Goal: Find specific page/section: Find specific page/section

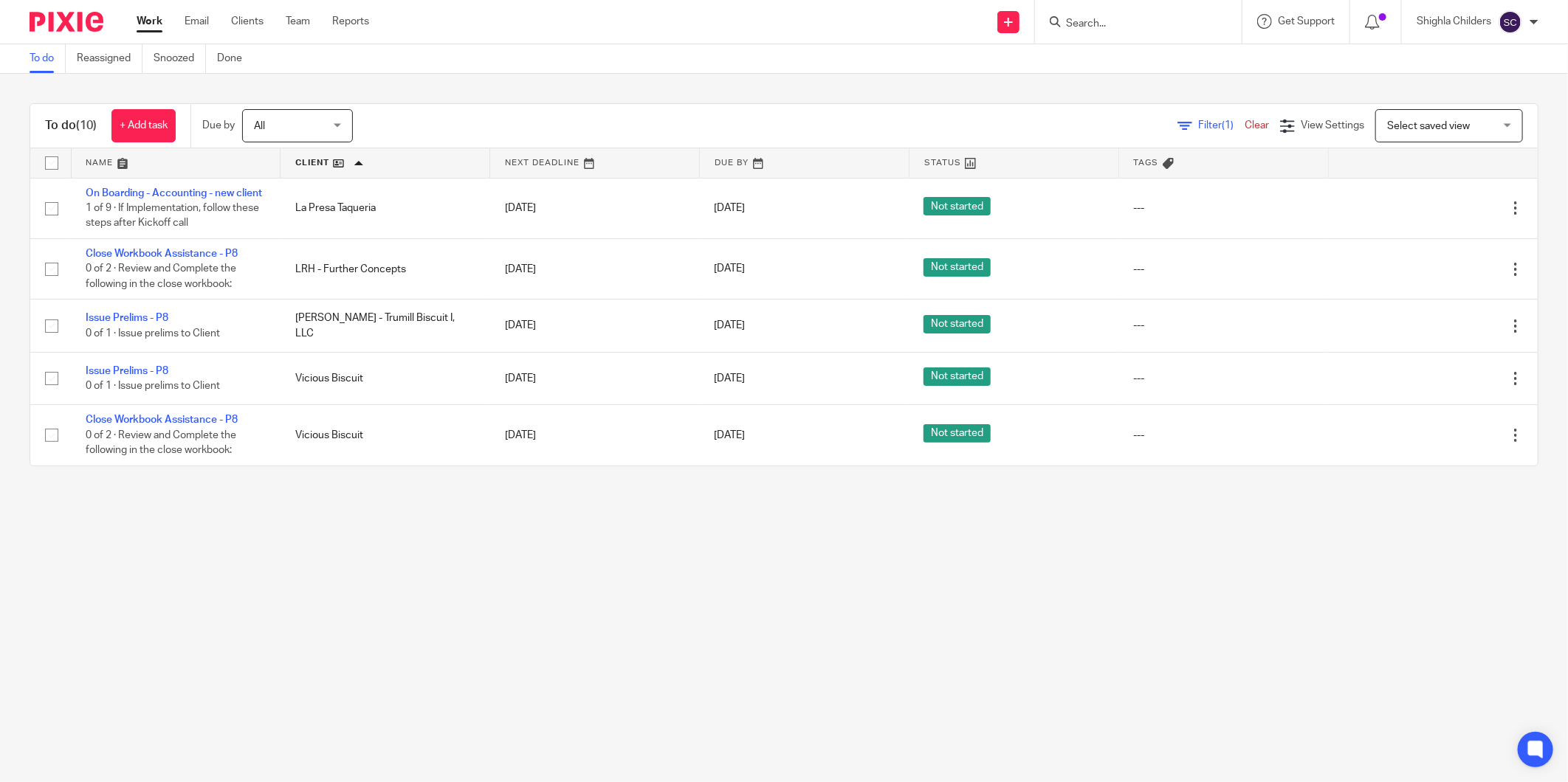
click at [1134, 31] on form at bounding box center [1143, 22] width 157 height 19
click at [1130, 11] on div at bounding box center [1138, 21] width 207 height 43
click at [1127, 26] on input "Search" at bounding box center [1131, 25] width 133 height 14
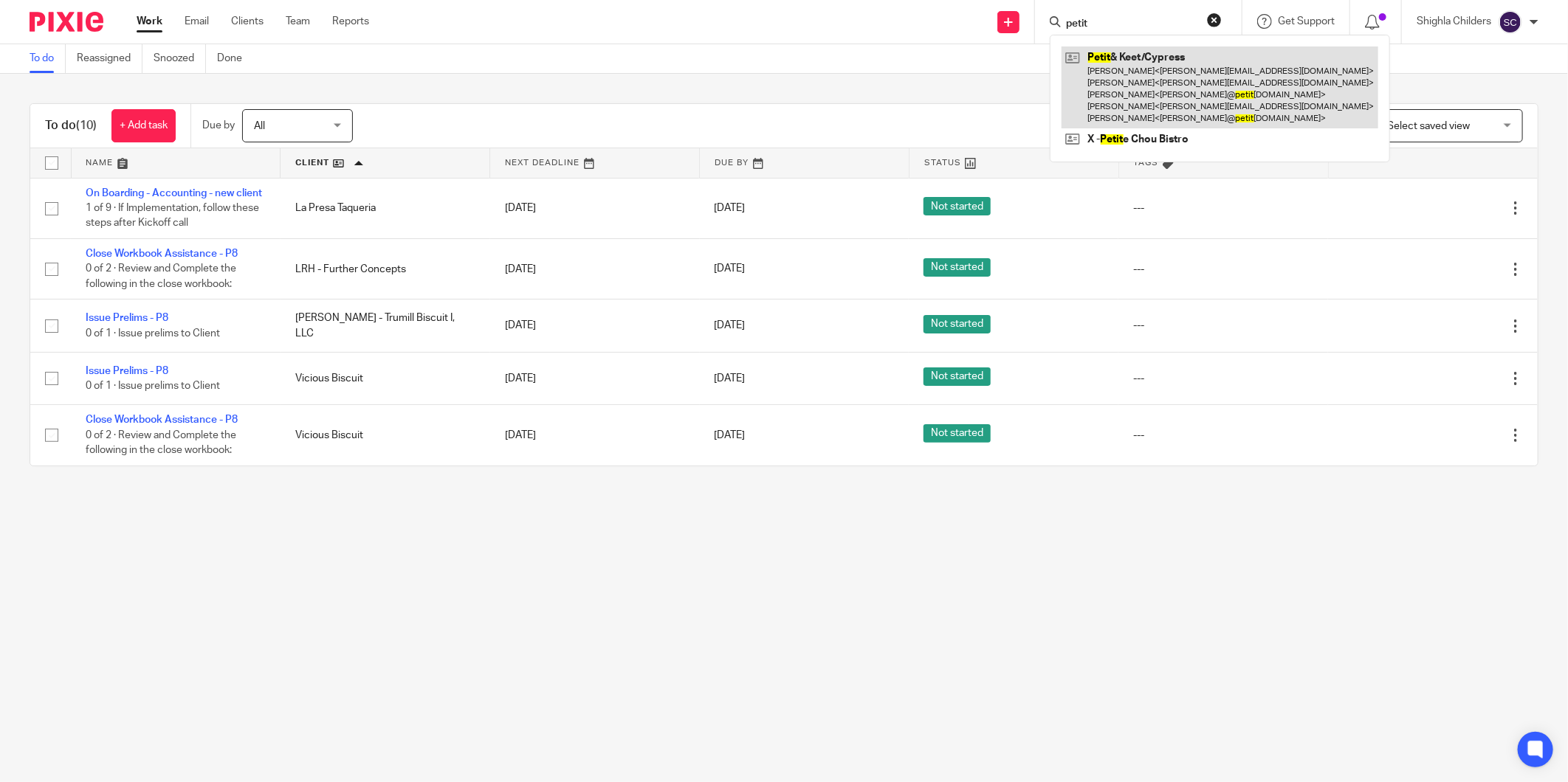
type input "petit"
click at [1109, 48] on link at bounding box center [1220, 88] width 317 height 82
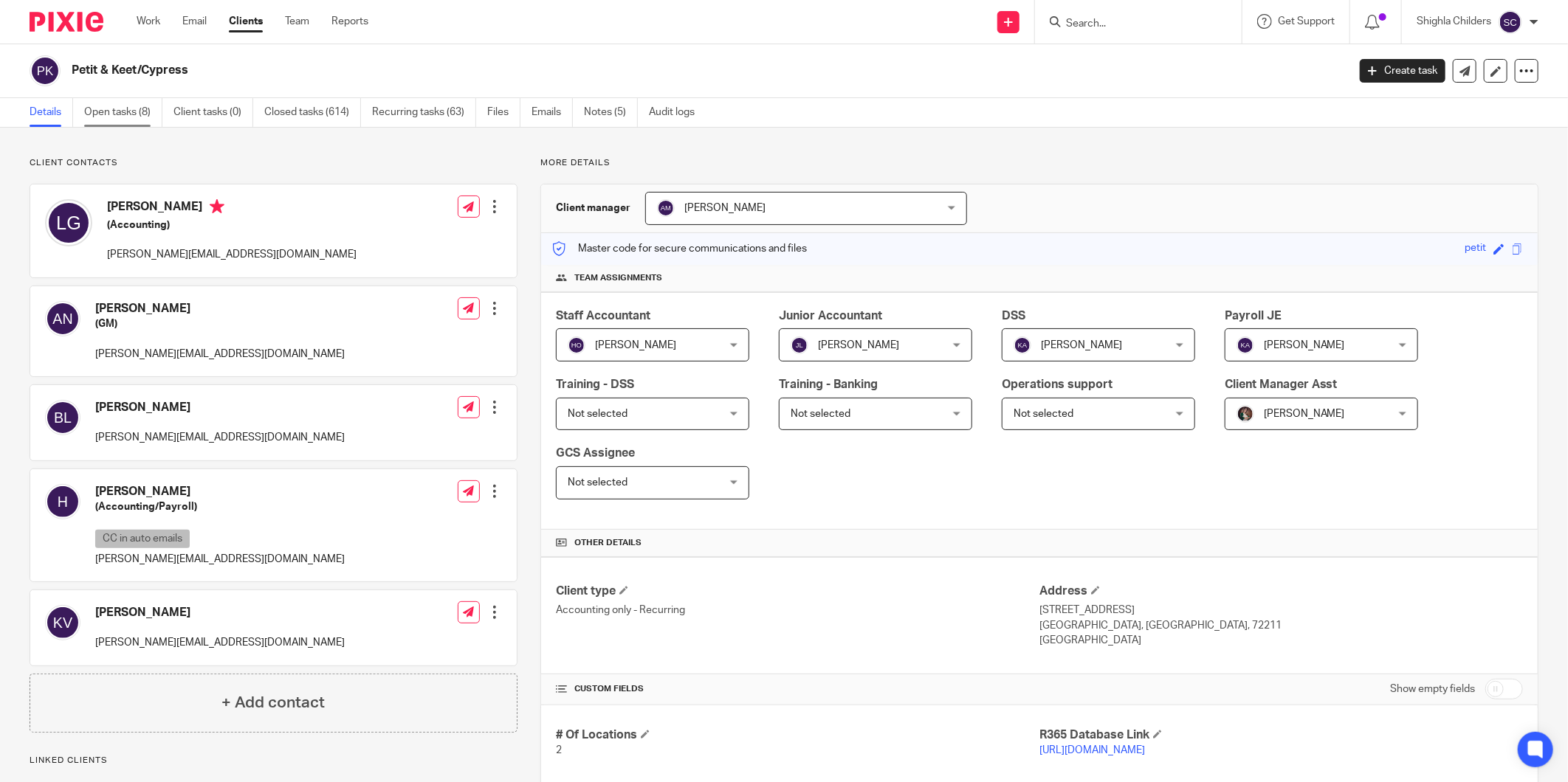
click at [147, 115] on link "Open tasks (8)" at bounding box center [123, 112] width 78 height 29
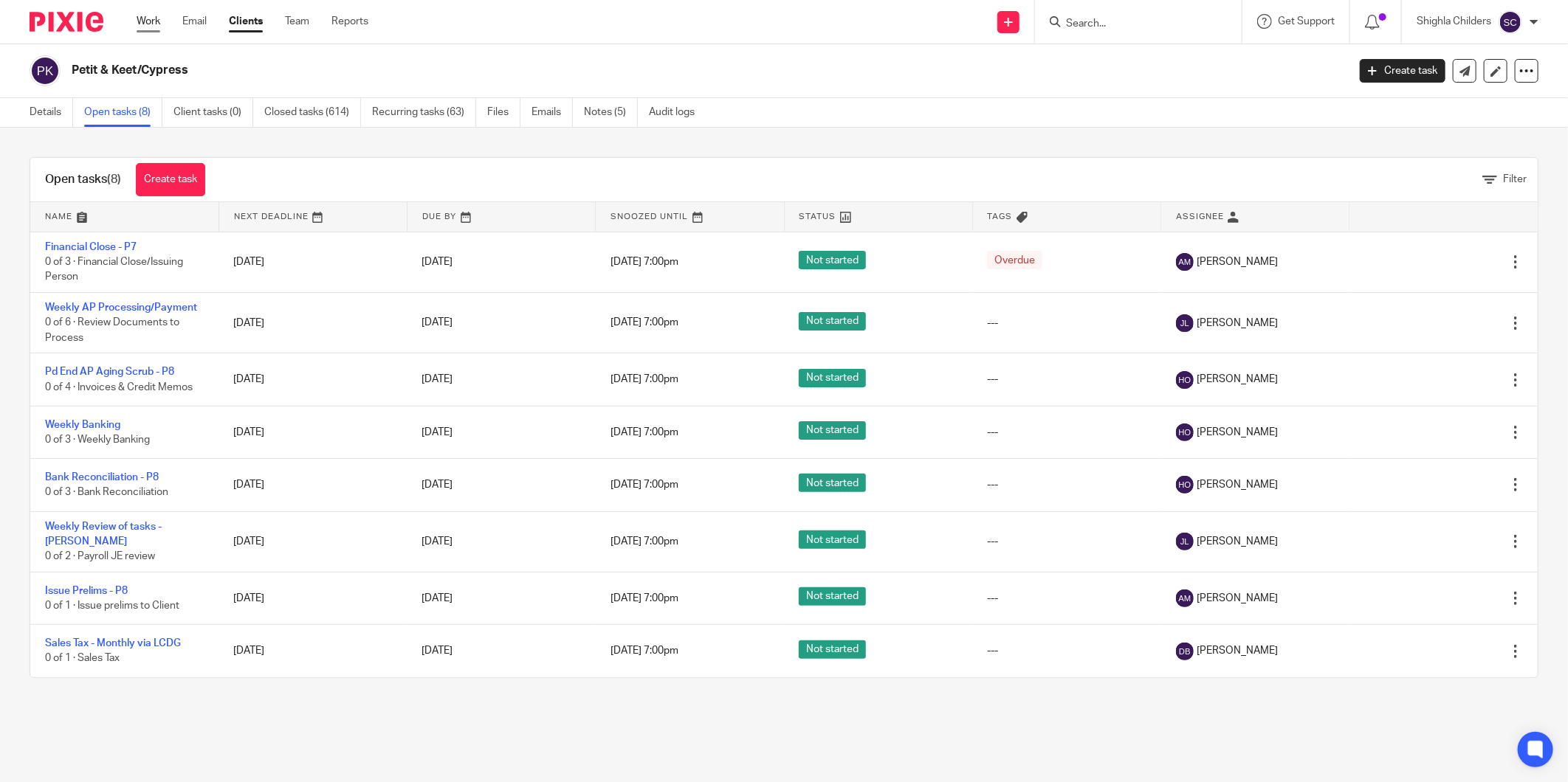
click at [152, 25] on link "Work" at bounding box center [148, 20] width 24 height 14
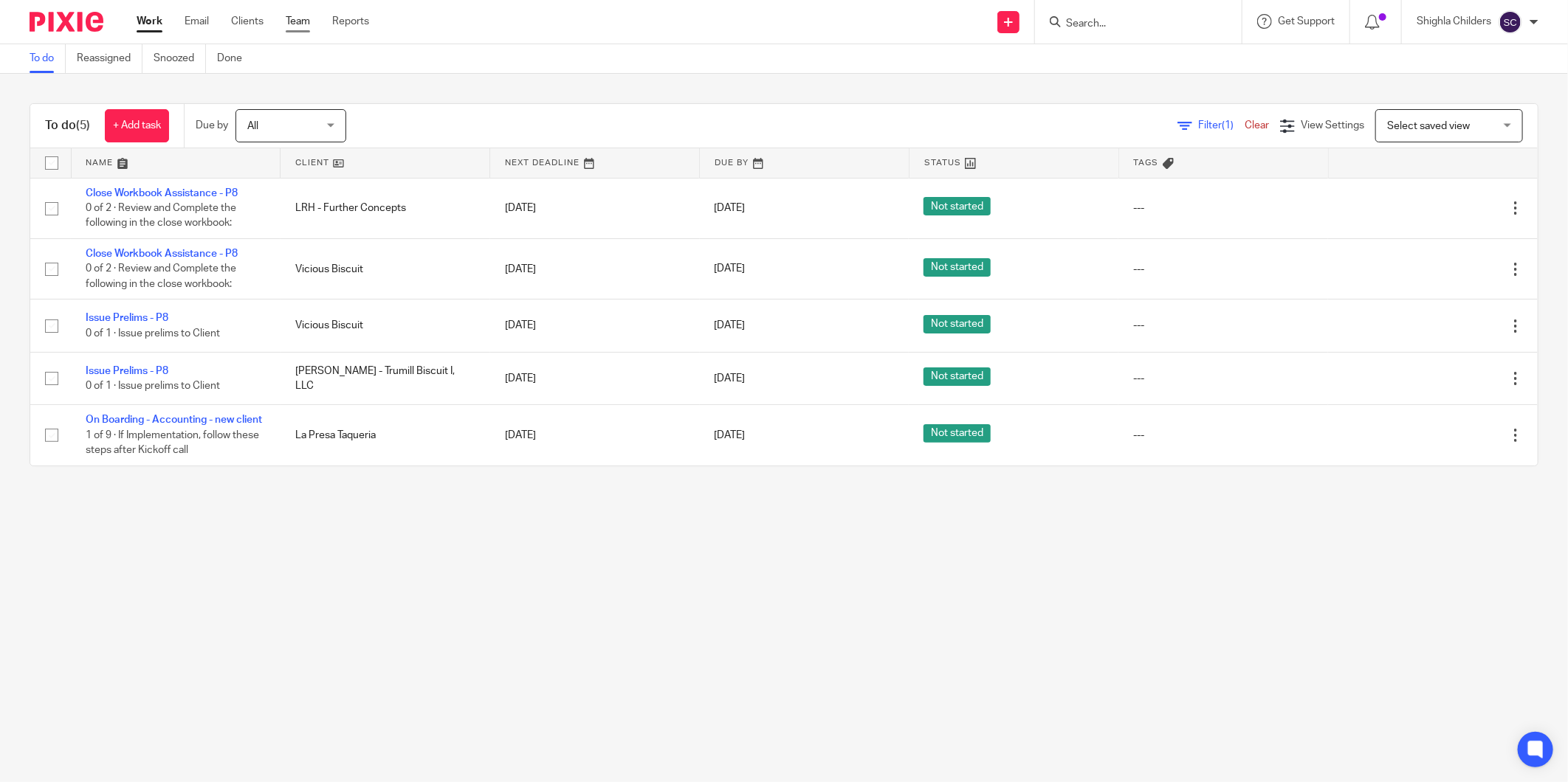
click at [305, 17] on link "Team" at bounding box center [298, 20] width 25 height 14
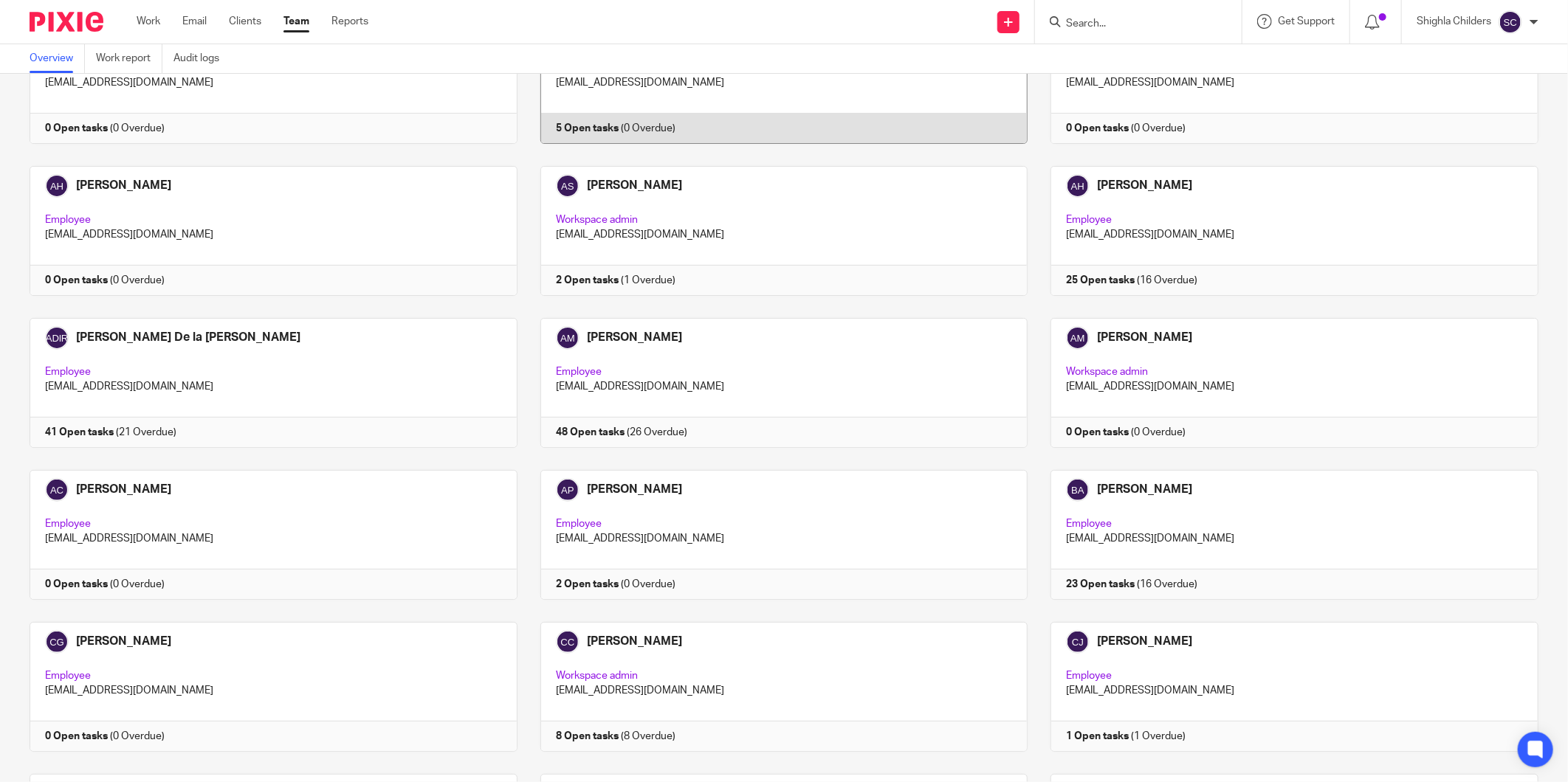
scroll to position [164, 0]
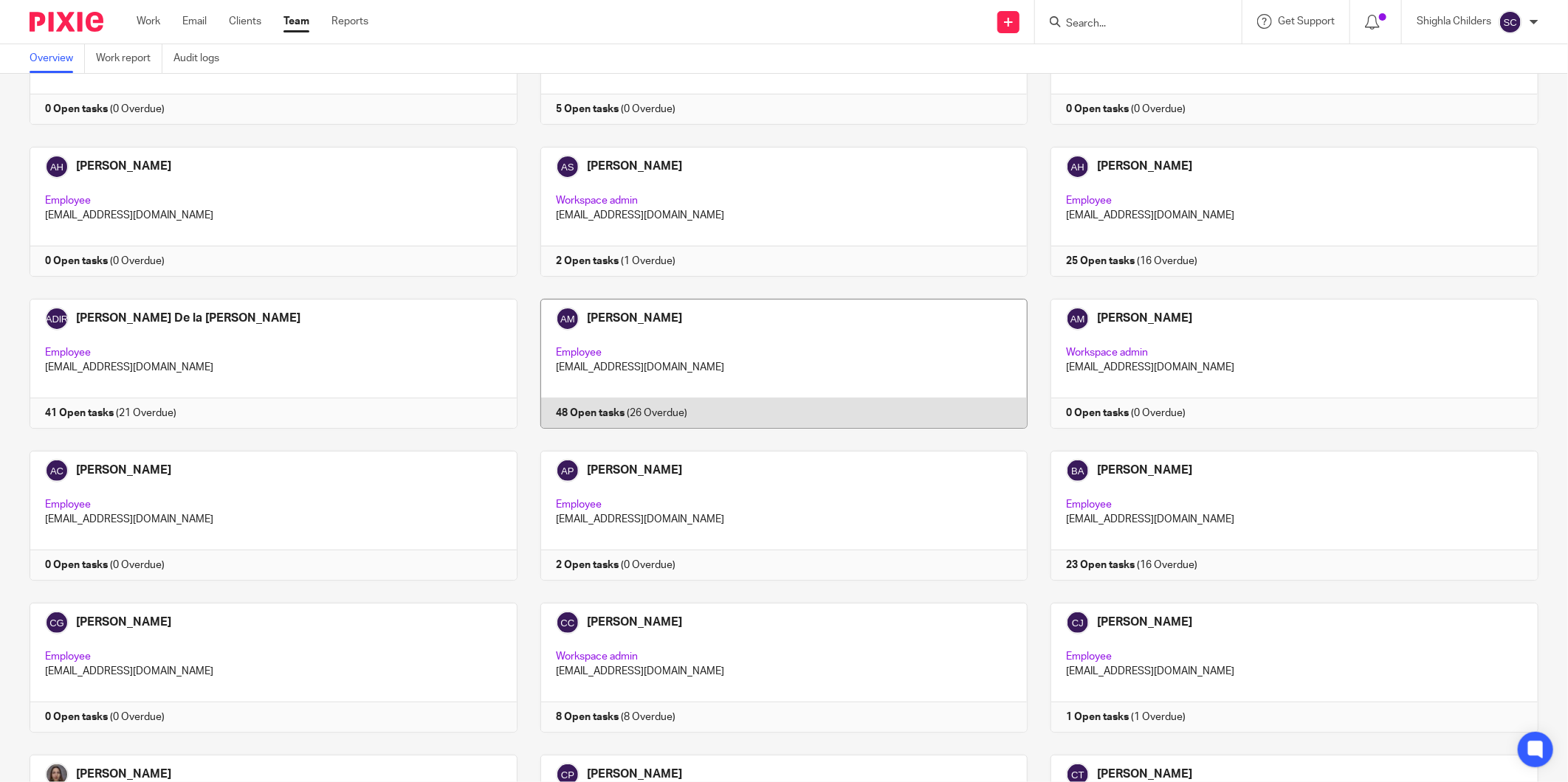
click at [721, 357] on link at bounding box center [773, 363] width 511 height 130
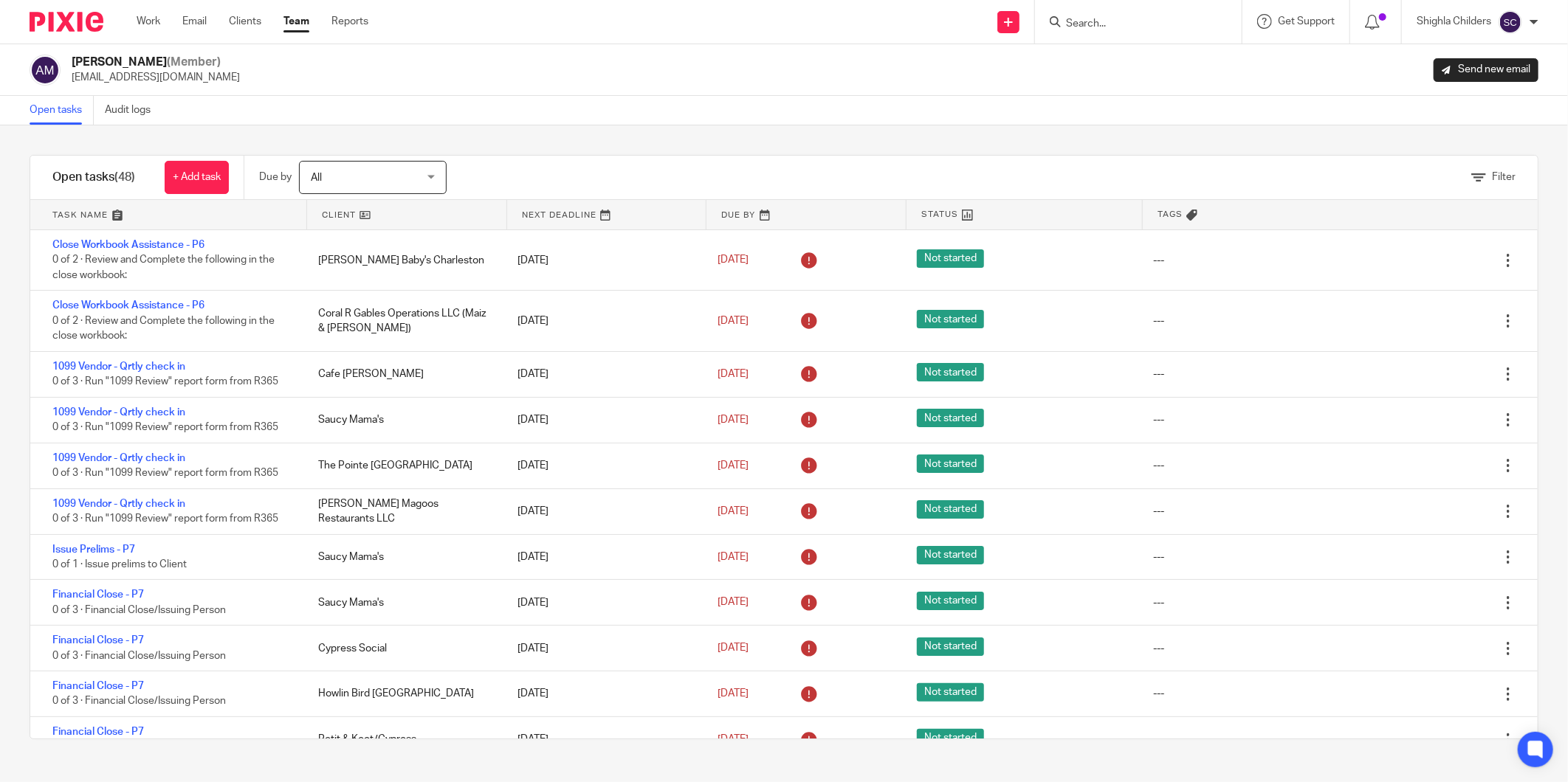
click at [444, 204] on link at bounding box center [406, 214] width 198 height 30
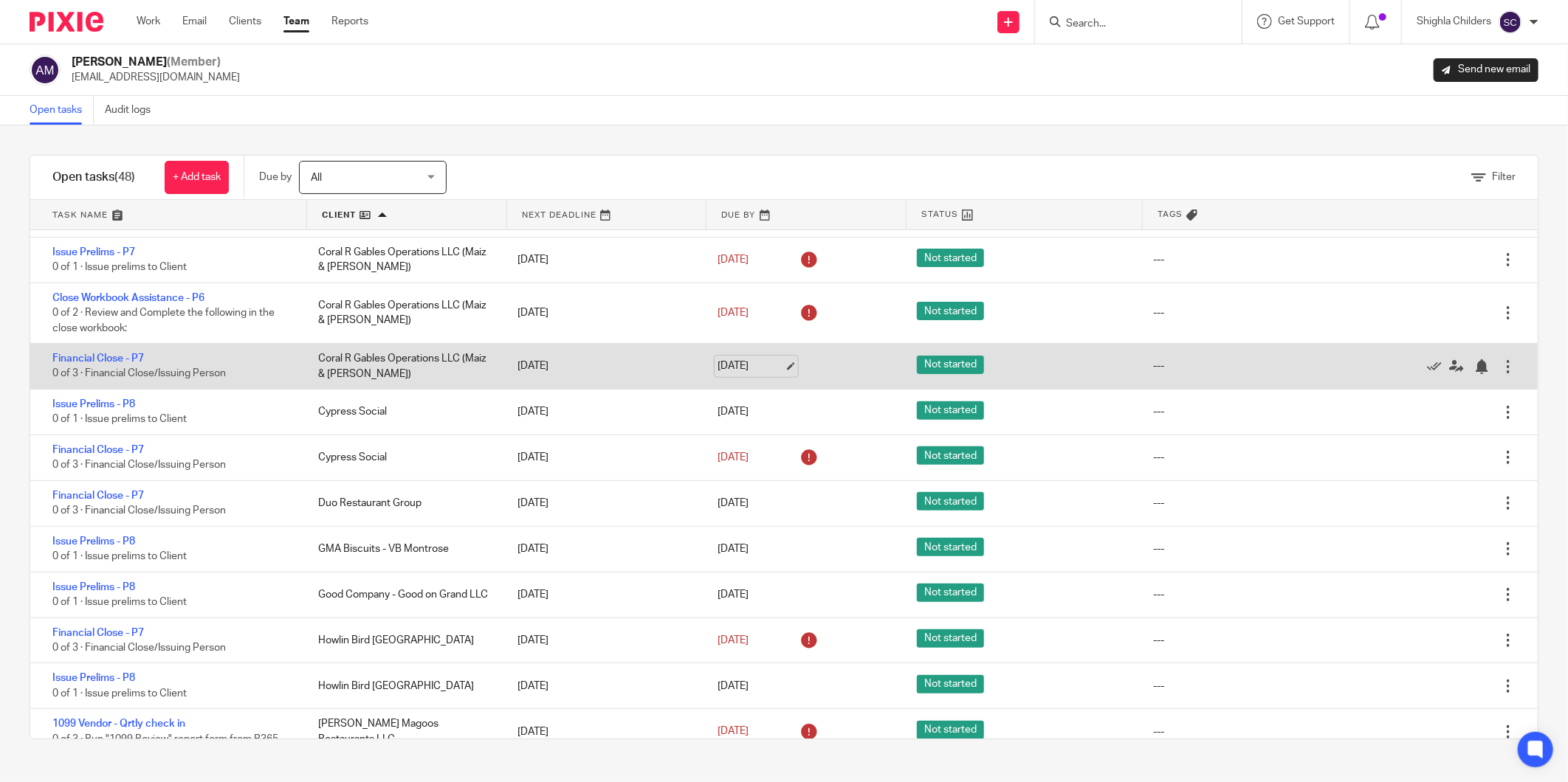
scroll to position [409, 0]
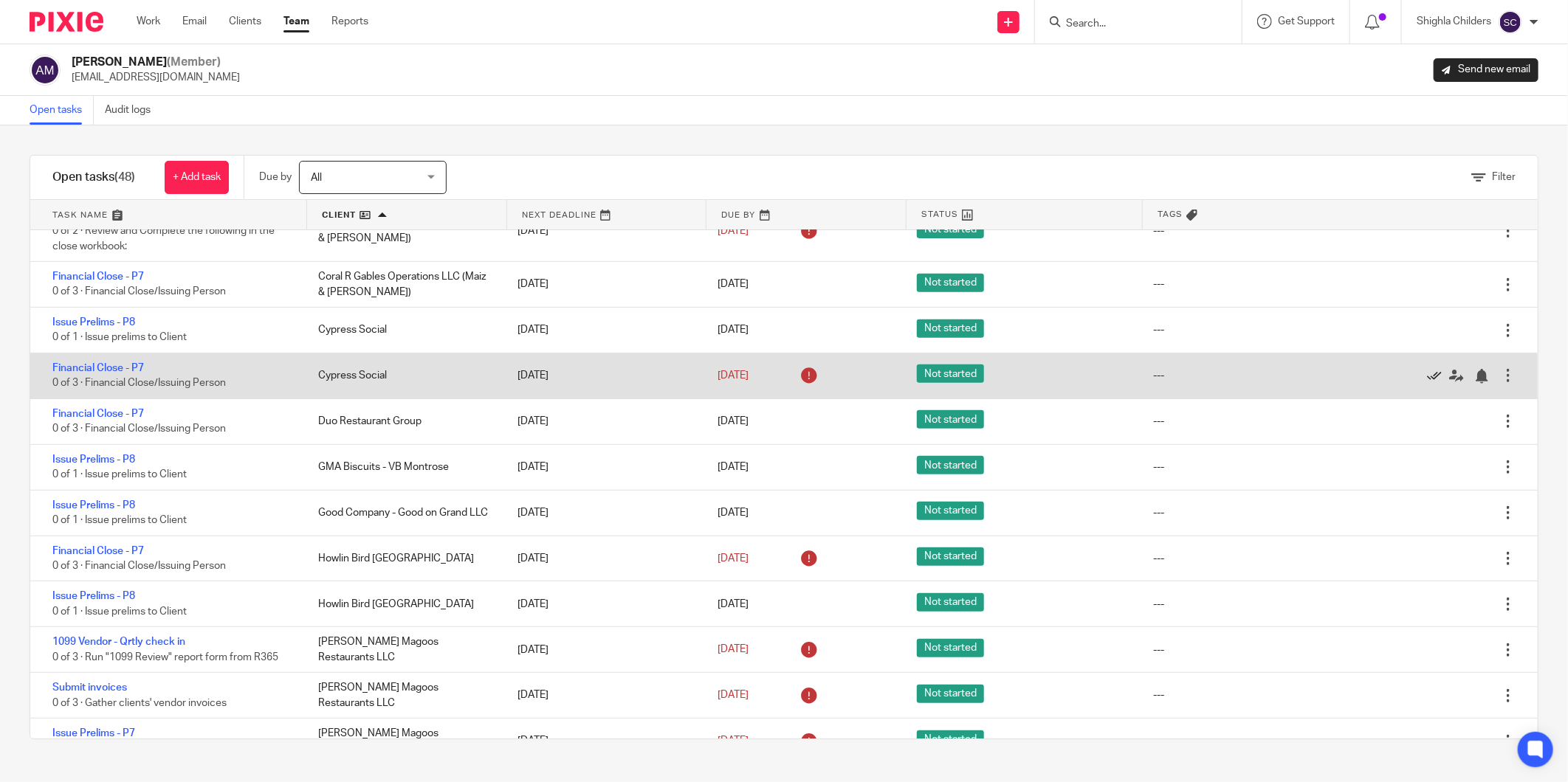
click at [1427, 382] on icon at bounding box center [1434, 376] width 14 height 14
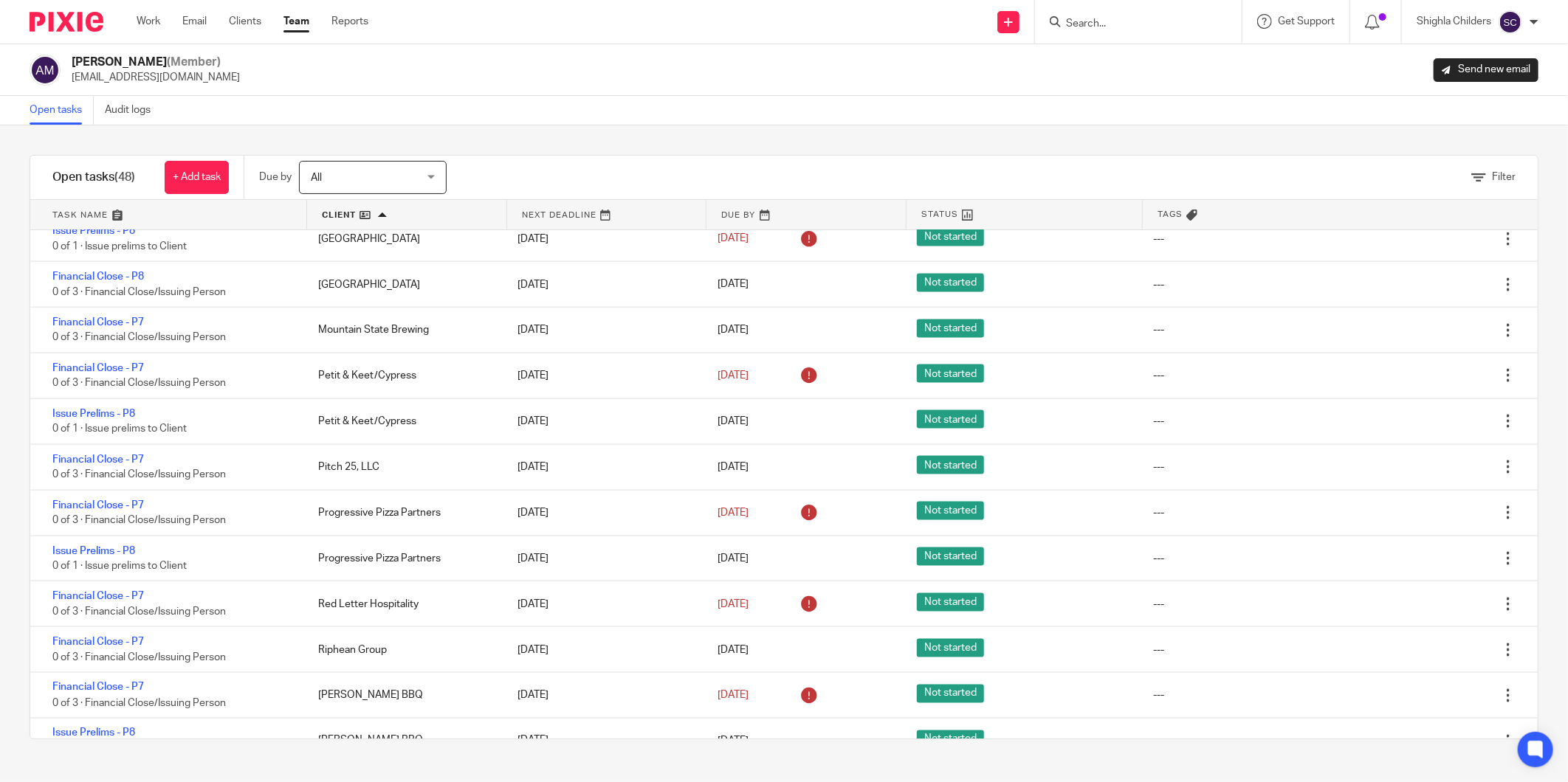
scroll to position [1311, 0]
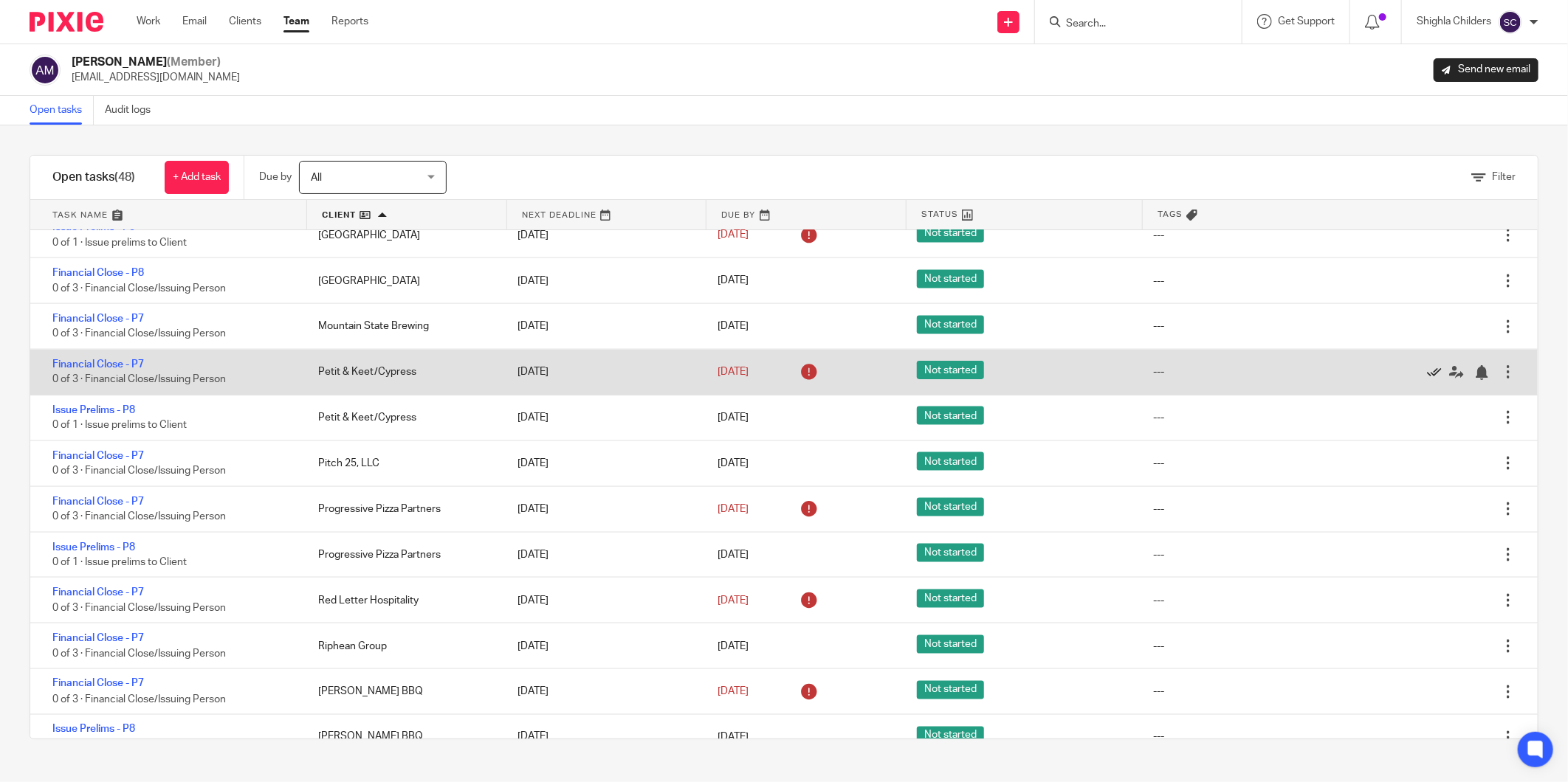
click at [1427, 380] on icon at bounding box center [1434, 372] width 14 height 14
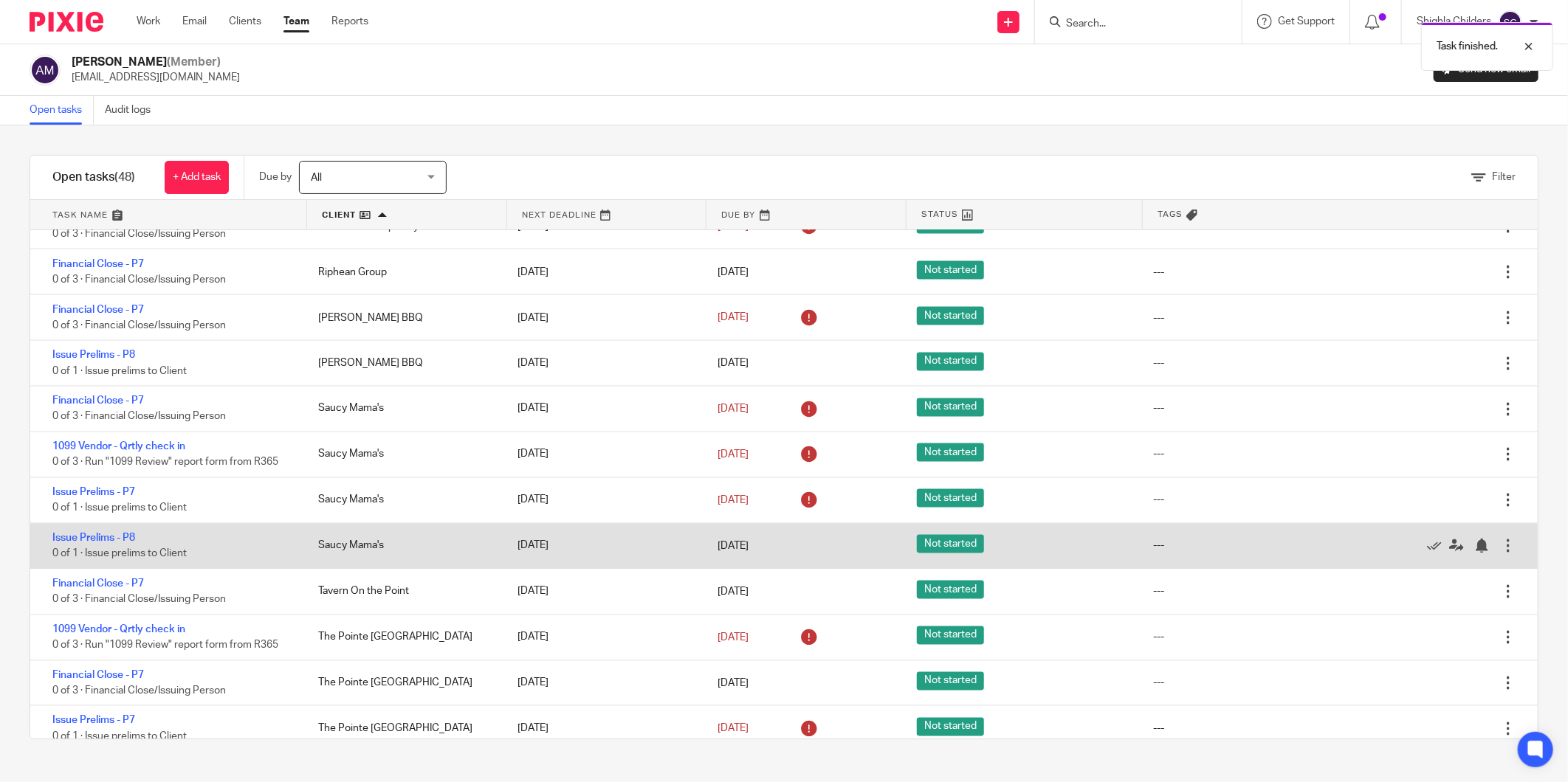
scroll to position [1673, 0]
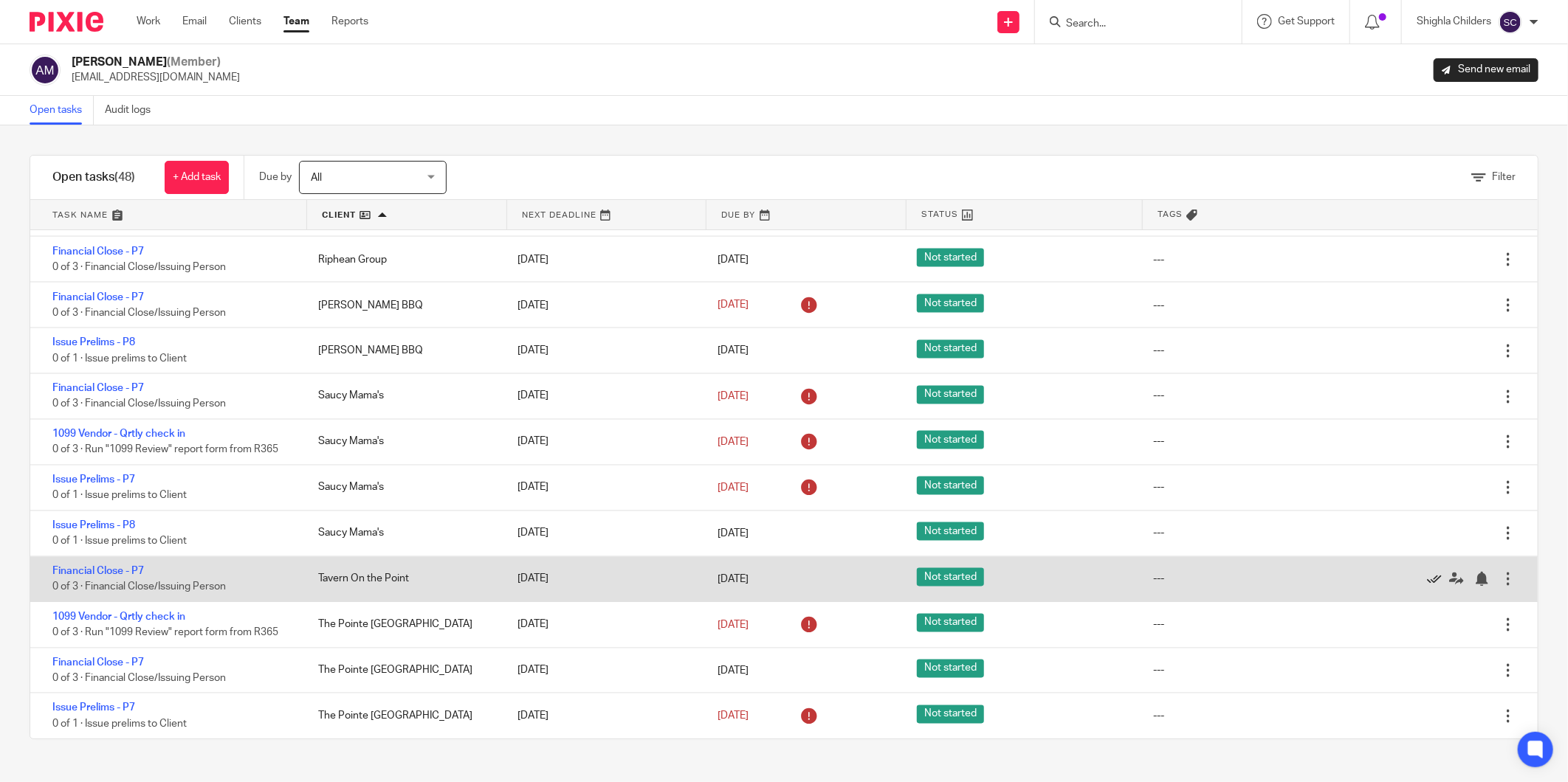
click at [1427, 576] on icon at bounding box center [1434, 579] width 14 height 14
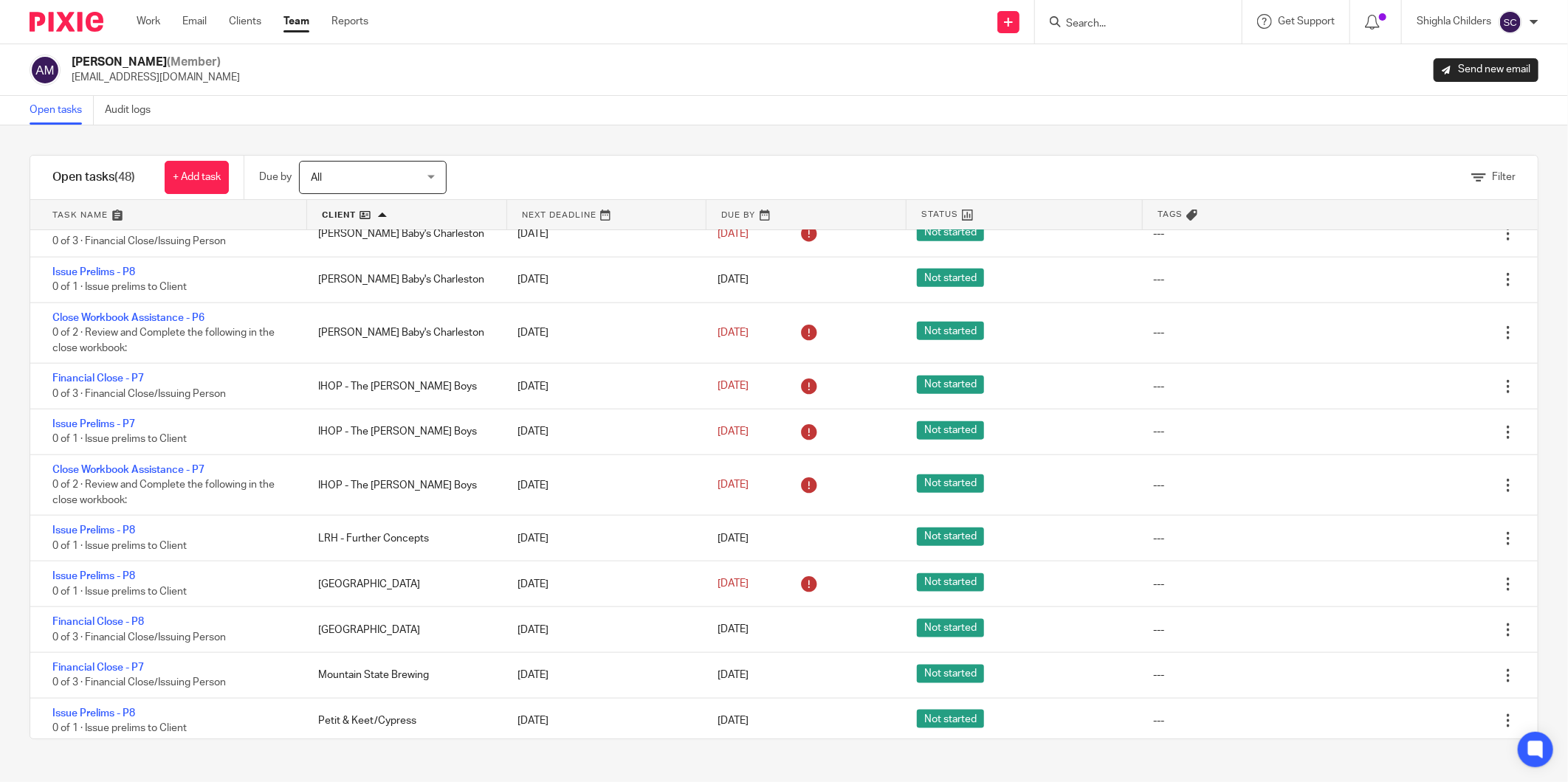
scroll to position [971, 0]
